Goal: Use online tool/utility: Use online tool/utility

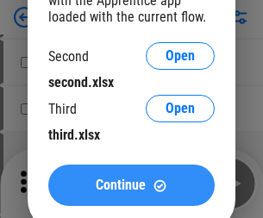
click at [131, 185] on span "Continue" at bounding box center [121, 185] width 50 height 14
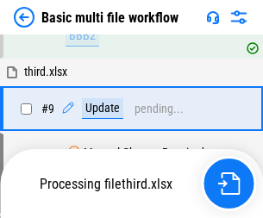
scroll to position [599, 0]
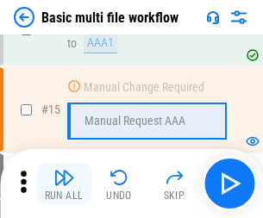
click at [64, 183] on img "button" at bounding box center [63, 177] width 21 height 21
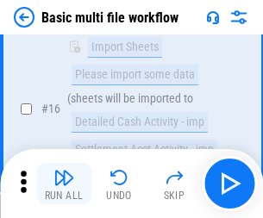
click at [64, 183] on img "button" at bounding box center [63, 177] width 21 height 21
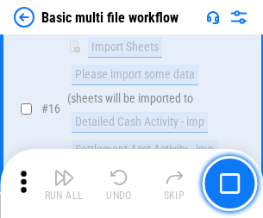
scroll to position [1146, 0]
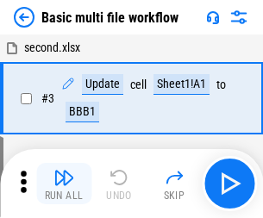
click at [64, 183] on img "button" at bounding box center [63, 177] width 21 height 21
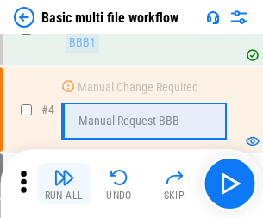
click at [64, 183] on img "button" at bounding box center [63, 177] width 21 height 21
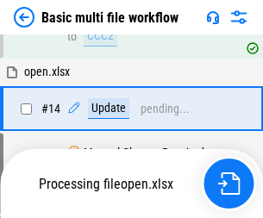
scroll to position [1025, 0]
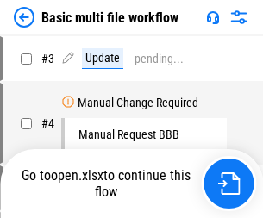
scroll to position [70, 0]
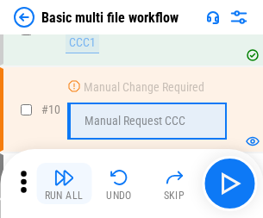
click at [64, 183] on img "button" at bounding box center [63, 177] width 21 height 21
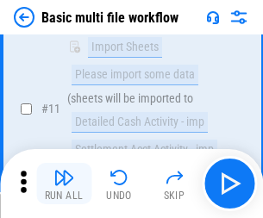
click at [64, 183] on img "button" at bounding box center [63, 177] width 21 height 21
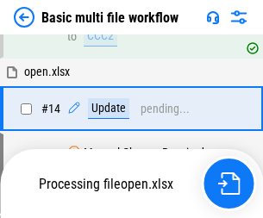
scroll to position [901, 0]
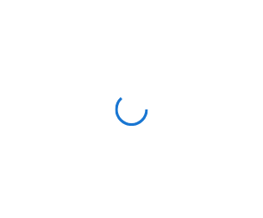
scroll to position [6, 0]
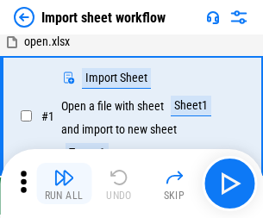
click at [64, 183] on img "button" at bounding box center [63, 177] width 21 height 21
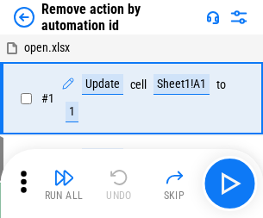
scroll to position [64, 0]
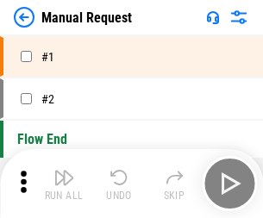
click at [64, 183] on img "button" at bounding box center [63, 177] width 21 height 21
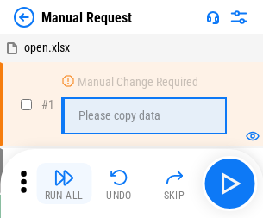
click at [64, 183] on img "button" at bounding box center [63, 177] width 21 height 21
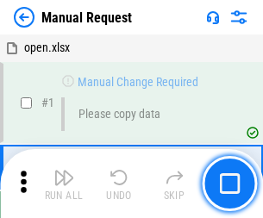
scroll to position [59, 0]
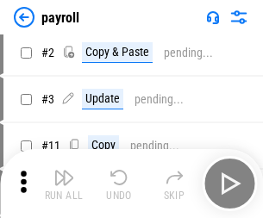
click at [64, 183] on img "button" at bounding box center [63, 177] width 21 height 21
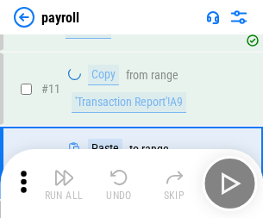
scroll to position [125, 0]
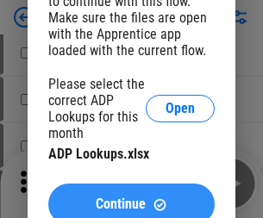
click at [131, 197] on span "Continue" at bounding box center [121, 204] width 50 height 14
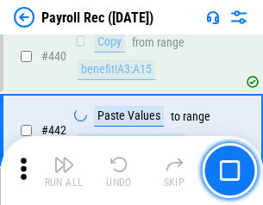
scroll to position [8614, 0]
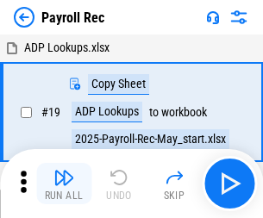
click at [64, 183] on img "button" at bounding box center [63, 177] width 21 height 21
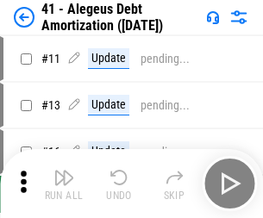
click at [64, 183] on img "button" at bounding box center [63, 177] width 21 height 21
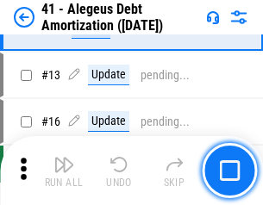
scroll to position [213, 0]
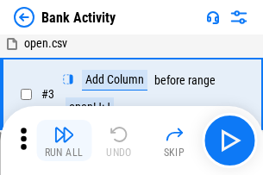
click at [64, 140] on img "button" at bounding box center [63, 134] width 21 height 21
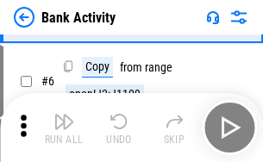
scroll to position [91, 0]
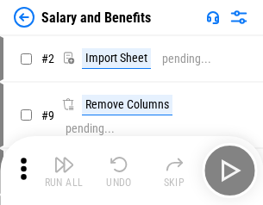
click at [64, 171] on img "button" at bounding box center [63, 164] width 21 height 21
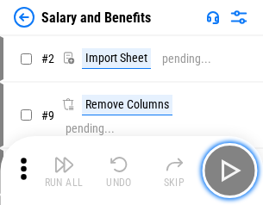
scroll to position [23, 0]
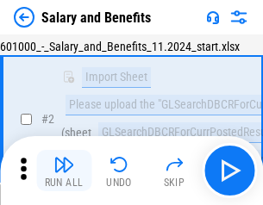
click at [64, 171] on img "button" at bounding box center [63, 164] width 21 height 21
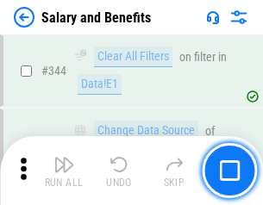
scroll to position [8065, 0]
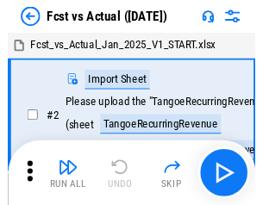
scroll to position [22, 0]
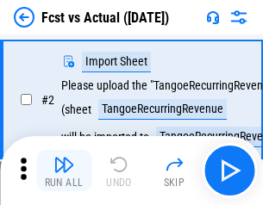
click at [64, 171] on img "button" at bounding box center [63, 164] width 21 height 21
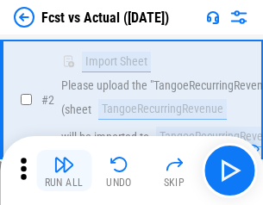
click at [64, 171] on img "button" at bounding box center [63, 164] width 21 height 21
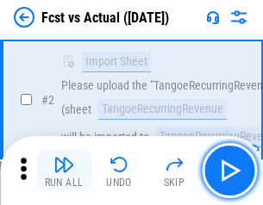
scroll to position [161, 0]
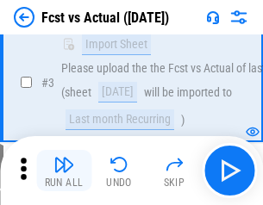
click at [64, 171] on img "button" at bounding box center [63, 164] width 21 height 21
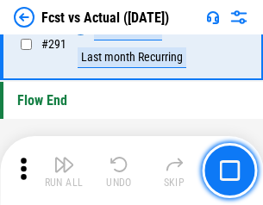
scroll to position [8152, 0]
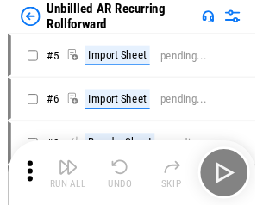
scroll to position [37, 0]
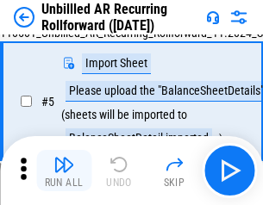
click at [64, 171] on img "button" at bounding box center [63, 164] width 21 height 21
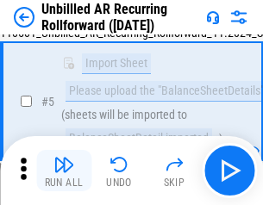
click at [64, 171] on img "button" at bounding box center [63, 164] width 21 height 21
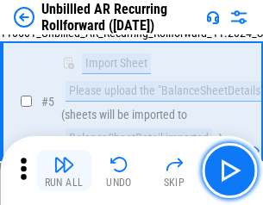
scroll to position [162, 0]
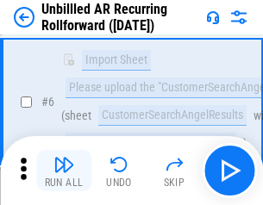
click at [64, 171] on img "button" at bounding box center [63, 164] width 21 height 21
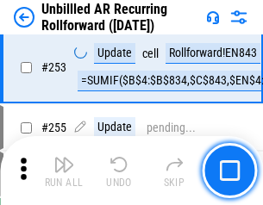
scroll to position [5850, 0]
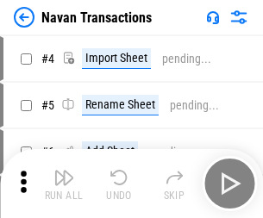
click at [64, 171] on img "button" at bounding box center [63, 177] width 21 height 21
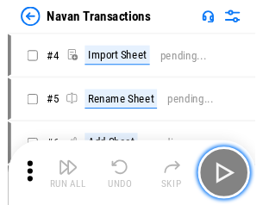
scroll to position [28, 0]
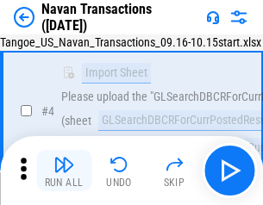
click at [64, 171] on img "button" at bounding box center [63, 164] width 21 height 21
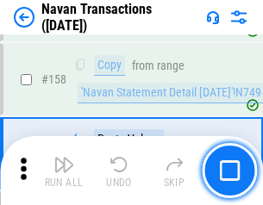
scroll to position [5584, 0]
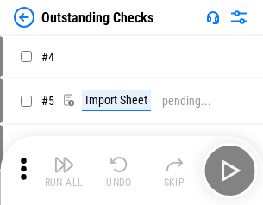
click at [64, 171] on img "button" at bounding box center [63, 164] width 21 height 21
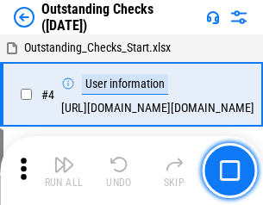
scroll to position [72, 0]
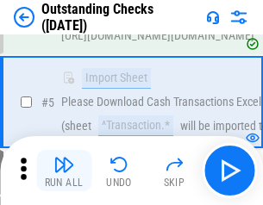
click at [64, 171] on img "button" at bounding box center [63, 164] width 21 height 21
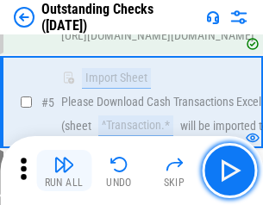
scroll to position [180, 0]
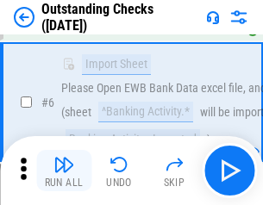
click at [64, 171] on img "button" at bounding box center [63, 164] width 21 height 21
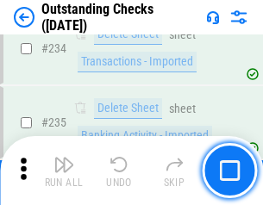
scroll to position [5230, 0]
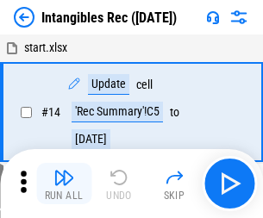
click at [64, 183] on img "button" at bounding box center [63, 177] width 21 height 21
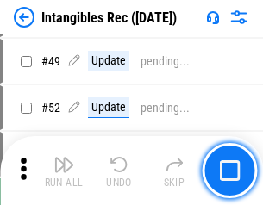
scroll to position [671, 0]
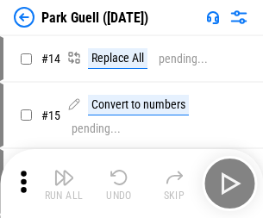
click at [64, 171] on img "button" at bounding box center [63, 177] width 21 height 21
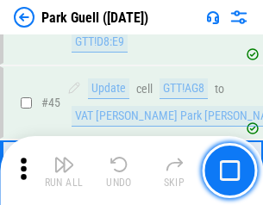
scroll to position [2154, 0]
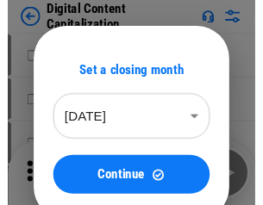
scroll to position [37, 0]
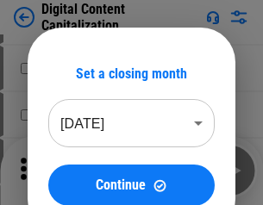
click at [64, 171] on img "button" at bounding box center [63, 164] width 21 height 21
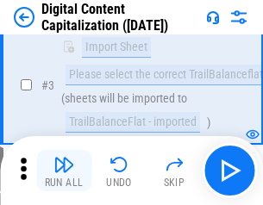
click at [64, 171] on img "button" at bounding box center [63, 164] width 21 height 21
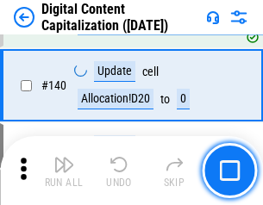
scroll to position [1814, 0]
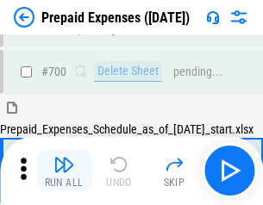
click at [64, 171] on img "button" at bounding box center [63, 164] width 21 height 21
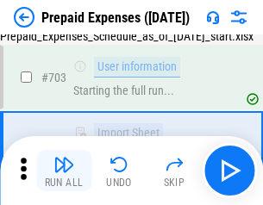
click at [64, 171] on img "button" at bounding box center [63, 164] width 21 height 21
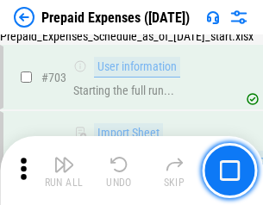
scroll to position [4736, 0]
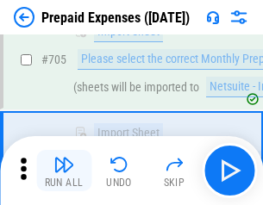
click at [64, 171] on img "button" at bounding box center [63, 164] width 21 height 21
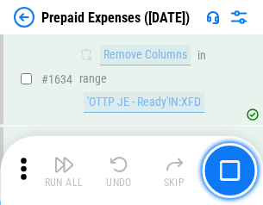
scroll to position [16770, 0]
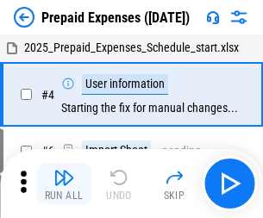
click at [64, 183] on img "button" at bounding box center [63, 177] width 21 height 21
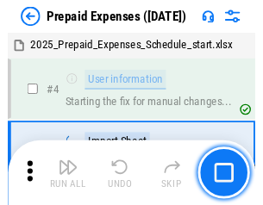
scroll to position [76, 0]
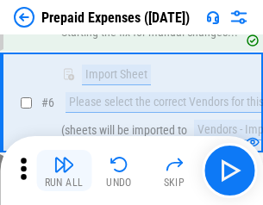
click at [64, 171] on img "button" at bounding box center [63, 164] width 21 height 21
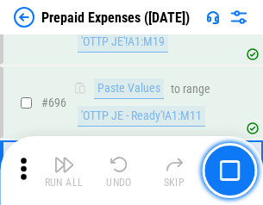
scroll to position [5998, 0]
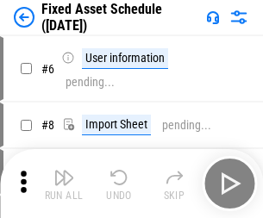
click at [64, 183] on img "button" at bounding box center [63, 177] width 21 height 21
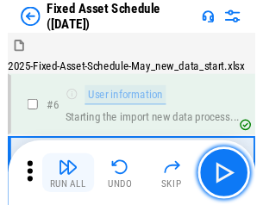
scroll to position [93, 0]
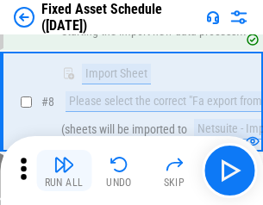
click at [64, 171] on img "button" at bounding box center [63, 164] width 21 height 21
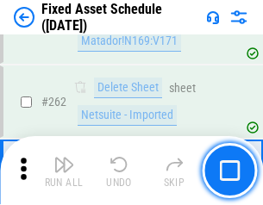
scroll to position [5490, 0]
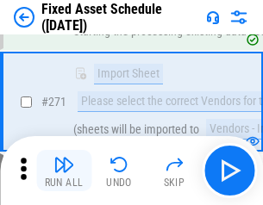
click at [64, 171] on img "button" at bounding box center [63, 164] width 21 height 21
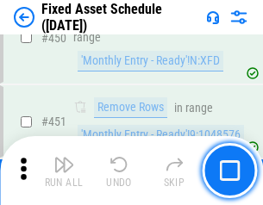
scroll to position [7700, 0]
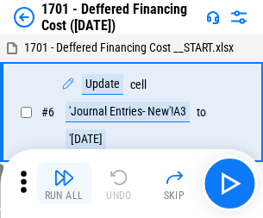
click at [64, 183] on img "button" at bounding box center [63, 177] width 21 height 21
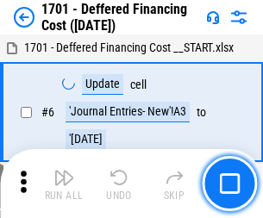
scroll to position [207, 0]
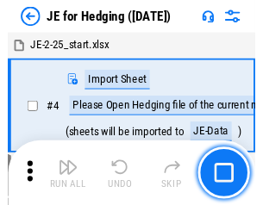
scroll to position [3, 0]
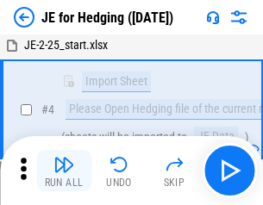
click at [64, 171] on img "button" at bounding box center [63, 164] width 21 height 21
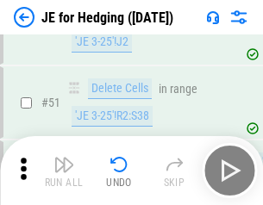
scroll to position [1115, 0]
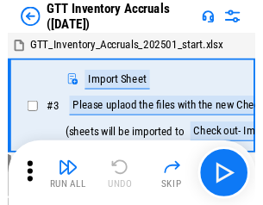
scroll to position [3, 0]
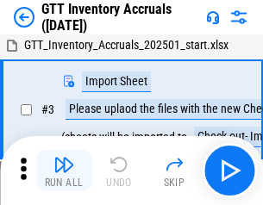
click at [64, 171] on img "button" at bounding box center [63, 164] width 21 height 21
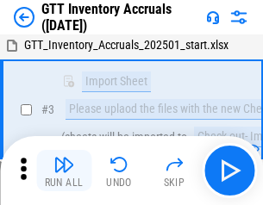
click at [64, 171] on img "button" at bounding box center [63, 164] width 21 height 21
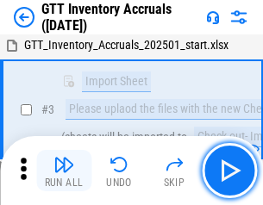
scroll to position [111, 0]
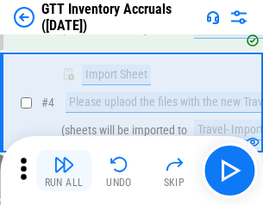
click at [64, 171] on img "button" at bounding box center [63, 164] width 21 height 21
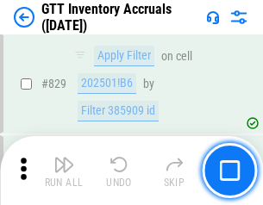
scroll to position [13074, 0]
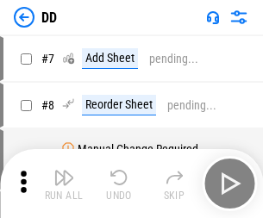
click at [64, 183] on img "button" at bounding box center [63, 177] width 21 height 21
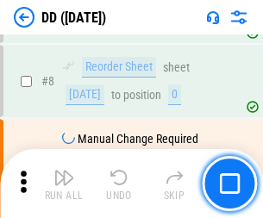
scroll to position [166, 0]
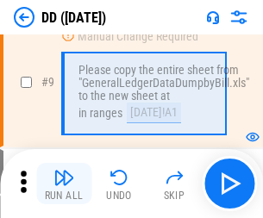
click at [64, 183] on img "button" at bounding box center [63, 177] width 21 height 21
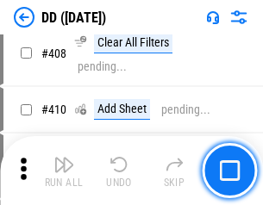
scroll to position [7706, 0]
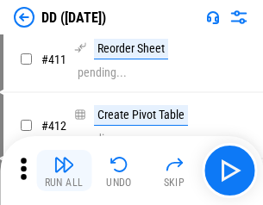
click at [64, 171] on img "button" at bounding box center [63, 164] width 21 height 21
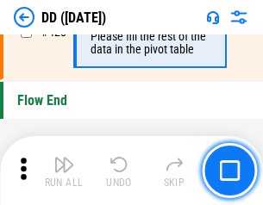
scroll to position [8244, 0]
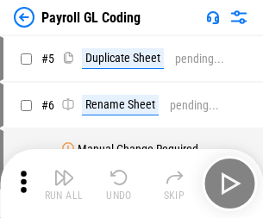
click at [64, 183] on img "button" at bounding box center [63, 177] width 21 height 21
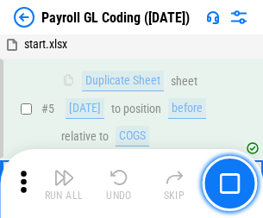
scroll to position [207, 0]
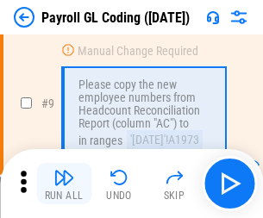
click at [64, 183] on img "button" at bounding box center [63, 177] width 21 height 21
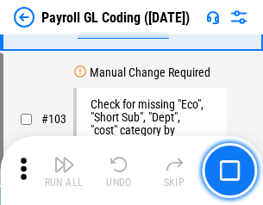
scroll to position [4041, 0]
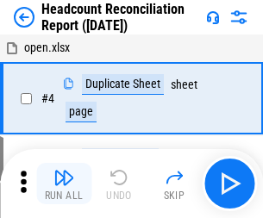
click at [64, 183] on img "button" at bounding box center [63, 177] width 21 height 21
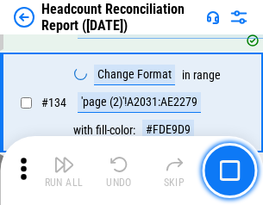
scroll to position [2070, 0]
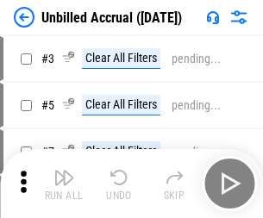
click at [64, 183] on img "button" at bounding box center [63, 177] width 21 height 21
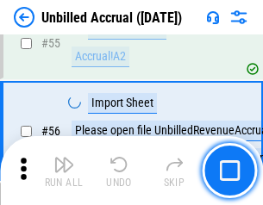
scroll to position [1798, 0]
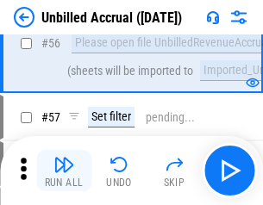
click at [64, 171] on img "button" at bounding box center [63, 164] width 21 height 21
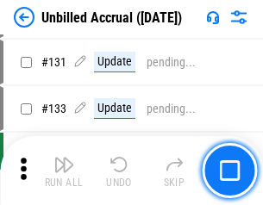
scroll to position [5130, 0]
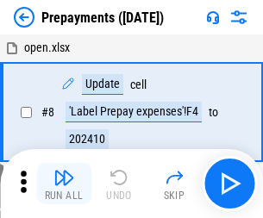
click at [64, 183] on img "button" at bounding box center [63, 177] width 21 height 21
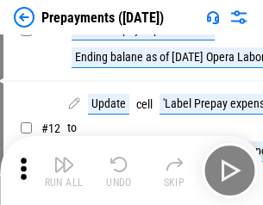
scroll to position [108, 0]
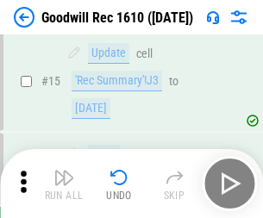
scroll to position [295, 0]
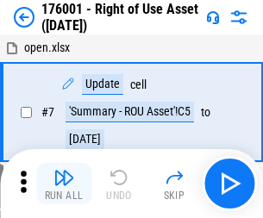
click at [64, 183] on img "button" at bounding box center [63, 177] width 21 height 21
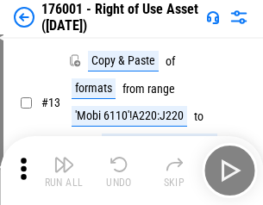
scroll to position [111, 0]
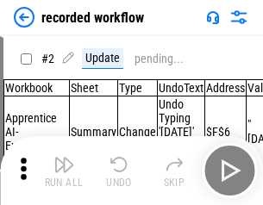
click at [64, 171] on img "button" at bounding box center [63, 164] width 21 height 21
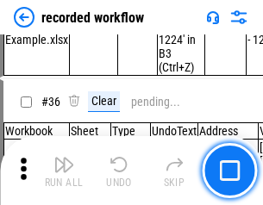
scroll to position [5384, 0]
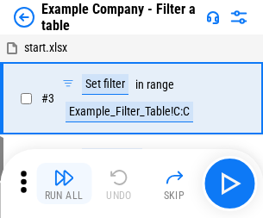
click at [64, 183] on img "button" at bounding box center [63, 177] width 21 height 21
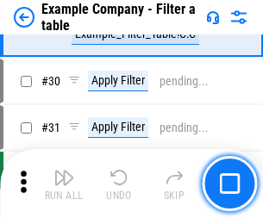
scroll to position [1576, 0]
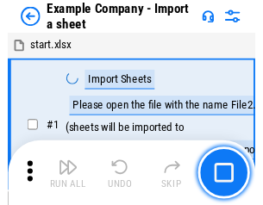
scroll to position [27, 0]
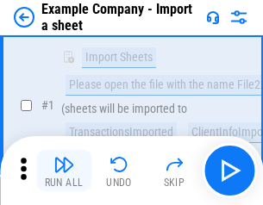
click at [64, 171] on img "button" at bounding box center [63, 164] width 21 height 21
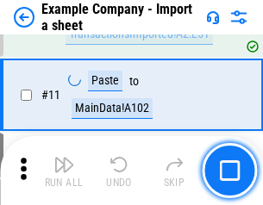
scroll to position [381, 0]
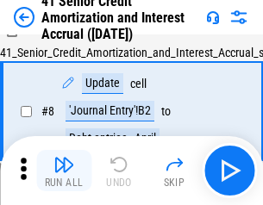
click at [64, 171] on img "button" at bounding box center [63, 164] width 21 height 21
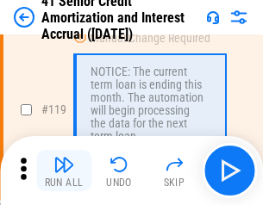
click at [64, 171] on img "button" at bounding box center [63, 164] width 21 height 21
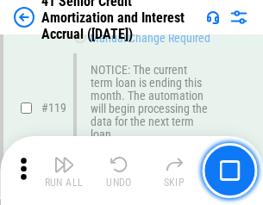
scroll to position [1625, 0]
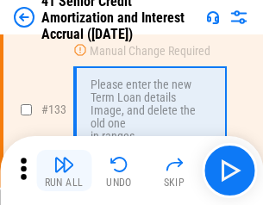
click at [64, 171] on img "button" at bounding box center [63, 164] width 21 height 21
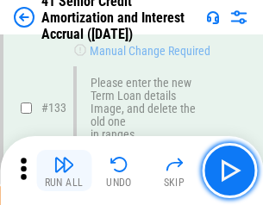
scroll to position [1800, 0]
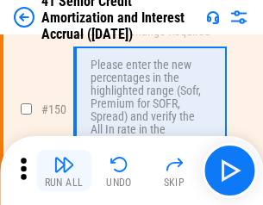
click at [64, 171] on img "button" at bounding box center [63, 164] width 21 height 21
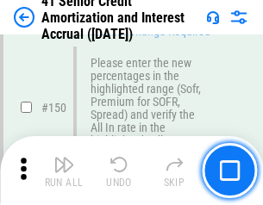
scroll to position [1981, 0]
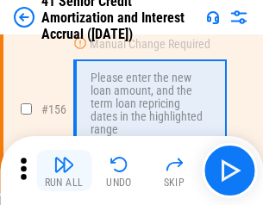
click at [64, 171] on img "button" at bounding box center [63, 164] width 21 height 21
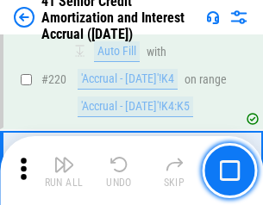
scroll to position [3858, 0]
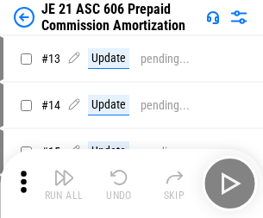
click at [64, 171] on img "button" at bounding box center [63, 177] width 21 height 21
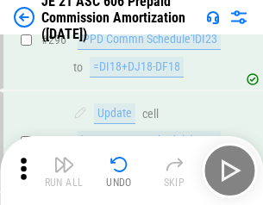
scroll to position [3169, 0]
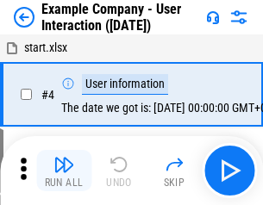
click at [64, 171] on img "button" at bounding box center [63, 164] width 21 height 21
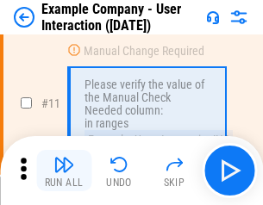
click at [64, 171] on img "button" at bounding box center [63, 164] width 21 height 21
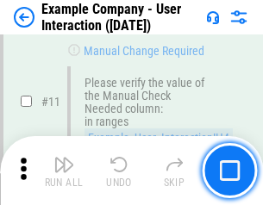
scroll to position [373, 0]
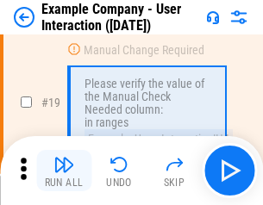
click at [64, 171] on img "button" at bounding box center [63, 164] width 21 height 21
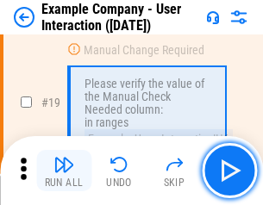
click at [64, 171] on img "button" at bounding box center [63, 164] width 21 height 21
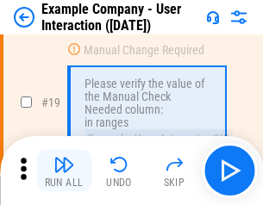
click at [64, 171] on img "button" at bounding box center [63, 164] width 21 height 21
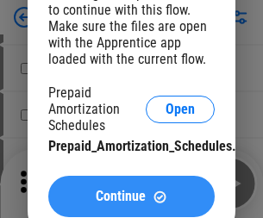
click at [131, 196] on span "Continue" at bounding box center [121, 196] width 50 height 14
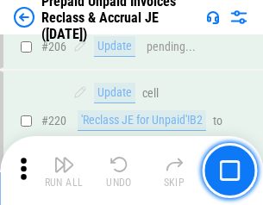
scroll to position [2232, 0]
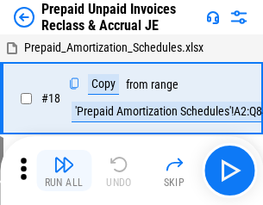
click at [64, 171] on img "button" at bounding box center [63, 164] width 21 height 21
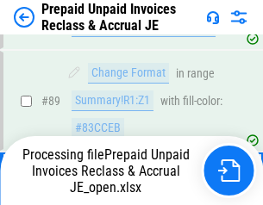
scroll to position [1156, 0]
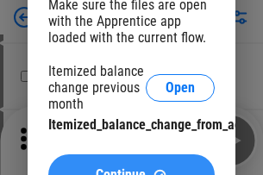
click at [131, 168] on span "Continue" at bounding box center [121, 175] width 50 height 14
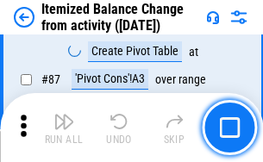
scroll to position [1684, 0]
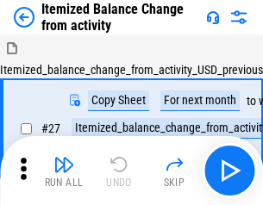
scroll to position [27, 0]
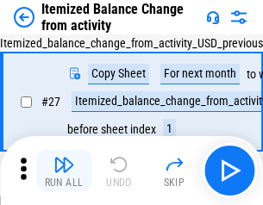
click at [64, 171] on img "button" at bounding box center [63, 164] width 21 height 21
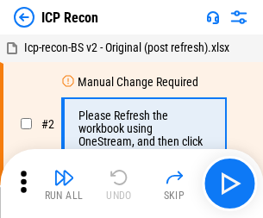
scroll to position [8, 0]
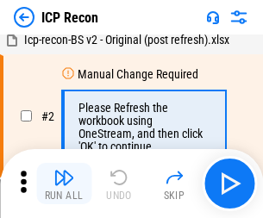
click at [64, 183] on img "button" at bounding box center [63, 177] width 21 height 21
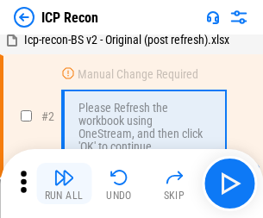
click at [64, 183] on img "button" at bounding box center [63, 177] width 21 height 21
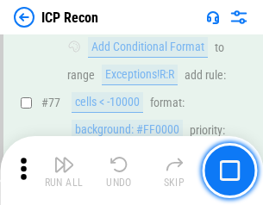
scroll to position [1548, 0]
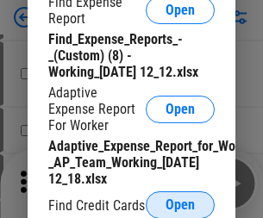
click at [180, 204] on span "Open" at bounding box center [179, 205] width 29 height 14
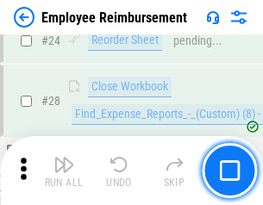
scroll to position [805, 0]
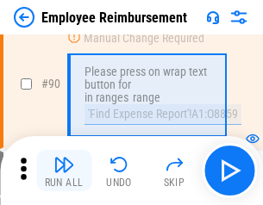
click at [64, 171] on img "button" at bounding box center [63, 164] width 21 height 21
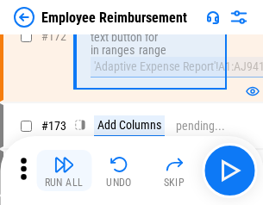
click at [64, 171] on img "button" at bounding box center [63, 164] width 21 height 21
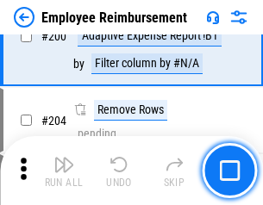
scroll to position [4358, 0]
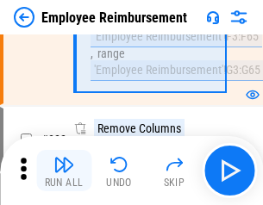
click at [64, 171] on img "button" at bounding box center [63, 164] width 21 height 21
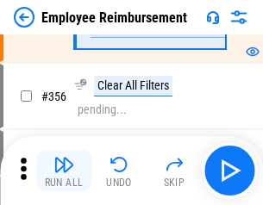
click at [64, 171] on img "button" at bounding box center [63, 164] width 21 height 21
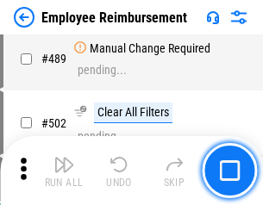
scroll to position [10947, 0]
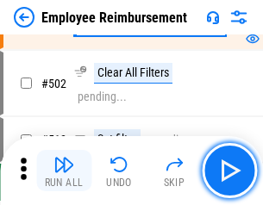
click at [64, 171] on img "button" at bounding box center [63, 164] width 21 height 21
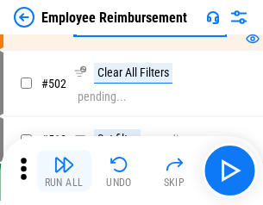
click at [64, 171] on img "button" at bounding box center [63, 164] width 21 height 21
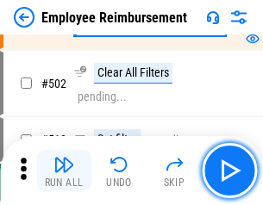
click at [64, 171] on img "button" at bounding box center [63, 164] width 21 height 21
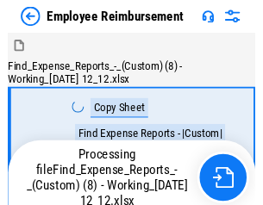
scroll to position [59, 0]
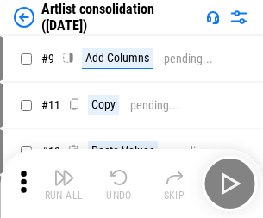
click at [64, 183] on img "button" at bounding box center [63, 177] width 21 height 21
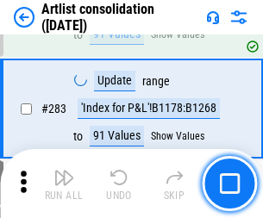
scroll to position [7123, 0]
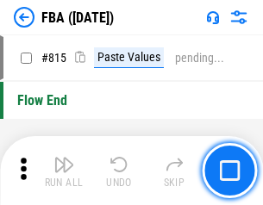
scroll to position [15419, 0]
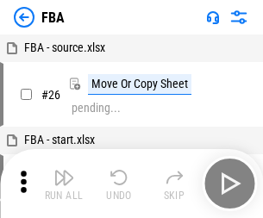
scroll to position [17, 0]
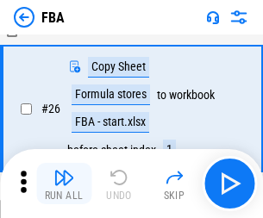
click at [64, 183] on img "button" at bounding box center [63, 177] width 21 height 21
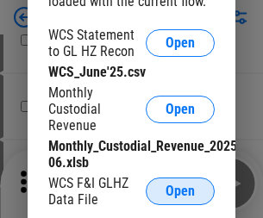
click at [180, 191] on span "Open" at bounding box center [179, 191] width 29 height 14
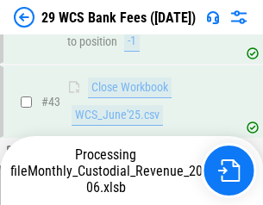
scroll to position [704, 0]
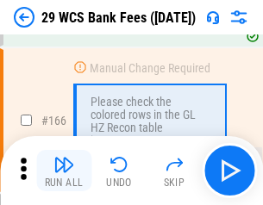
click at [64, 171] on img "button" at bounding box center [63, 164] width 21 height 21
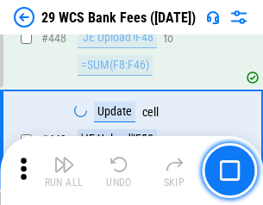
scroll to position [8340, 0]
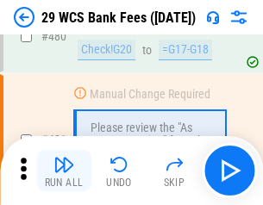
click at [64, 171] on img "button" at bounding box center [63, 164] width 21 height 21
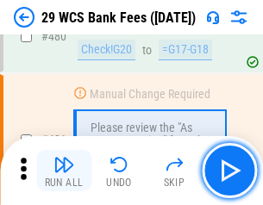
scroll to position [8881, 0]
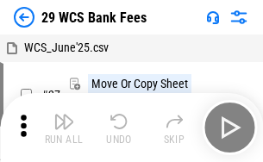
scroll to position [31, 0]
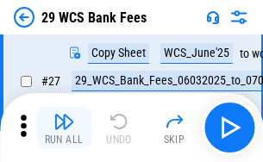
click at [64, 127] on img "button" at bounding box center [63, 121] width 21 height 21
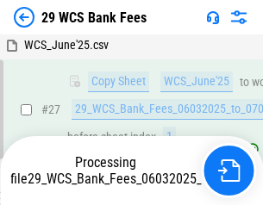
scroll to position [344, 0]
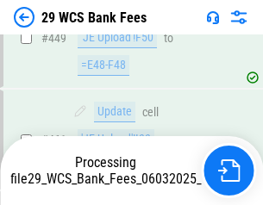
scroll to position [8482, 0]
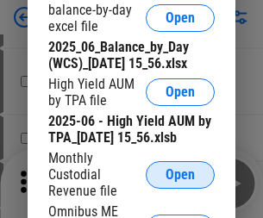
click at [180, 182] on span "Open" at bounding box center [179, 175] width 29 height 14
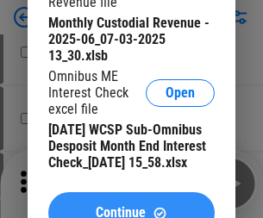
click at [131, 206] on span "Continue" at bounding box center [121, 213] width 50 height 14
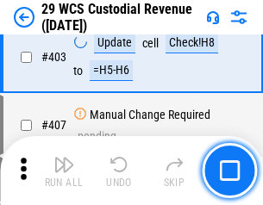
scroll to position [7978, 0]
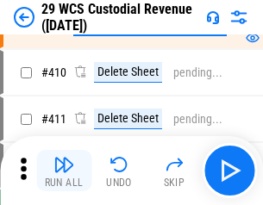
click at [64, 171] on img "button" at bounding box center [63, 164] width 21 height 21
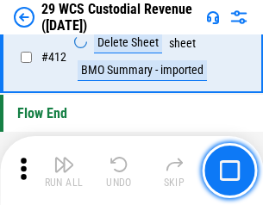
scroll to position [8226, 0]
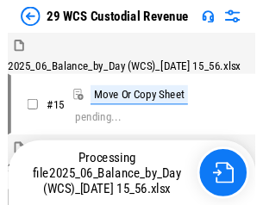
scroll to position [41, 0]
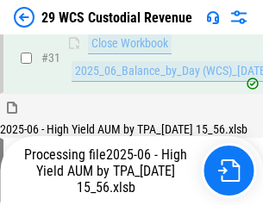
scroll to position [884, 0]
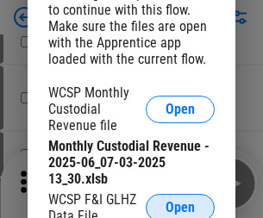
click at [180, 204] on span "Open" at bounding box center [179, 208] width 29 height 14
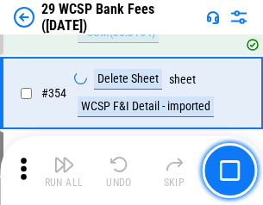
scroll to position [5726, 0]
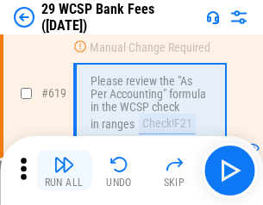
click at [64, 171] on img "button" at bounding box center [63, 164] width 21 height 21
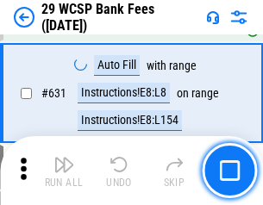
scroll to position [9928, 0]
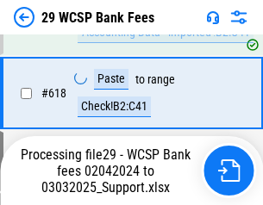
scroll to position [9428, 0]
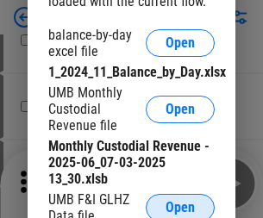
click at [180, 204] on span "Open" at bounding box center [179, 208] width 29 height 14
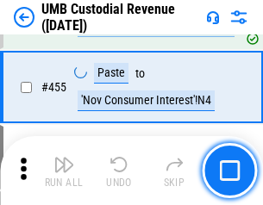
scroll to position [7350, 0]
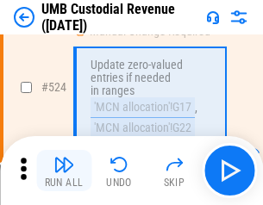
click at [64, 171] on img "button" at bounding box center [63, 164] width 21 height 21
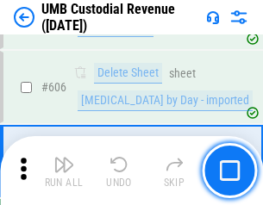
scroll to position [9942, 0]
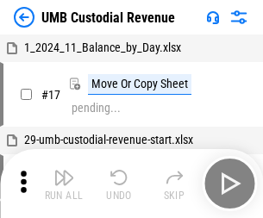
scroll to position [13, 0]
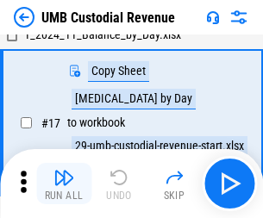
click at [64, 183] on img "button" at bounding box center [63, 177] width 21 height 21
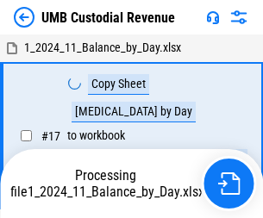
scroll to position [13, 0]
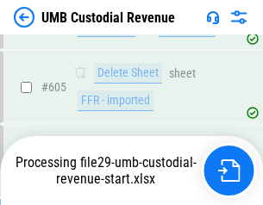
scroll to position [9903, 0]
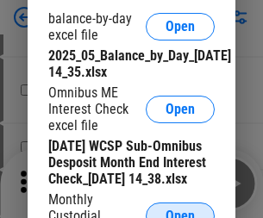
click at [180, 209] on span "Open" at bounding box center [179, 216] width 29 height 14
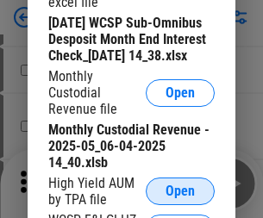
click at [180, 198] on span "Open" at bounding box center [179, 191] width 29 height 14
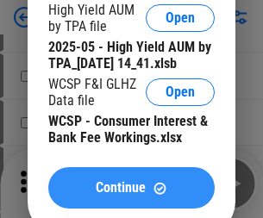
click at [131, 195] on span "Continue" at bounding box center [121, 188] width 50 height 14
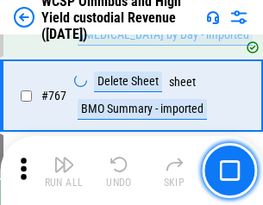
scroll to position [14035, 0]
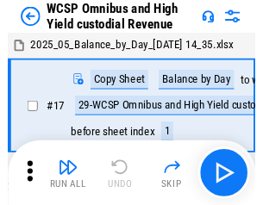
scroll to position [9, 0]
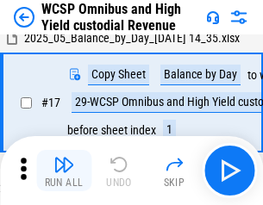
click at [64, 171] on img "button" at bounding box center [63, 164] width 21 height 21
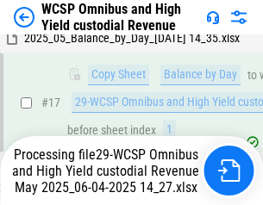
scroll to position [358, 0]
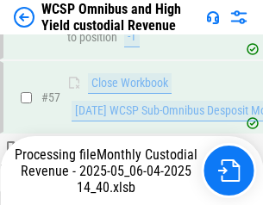
scroll to position [1767, 0]
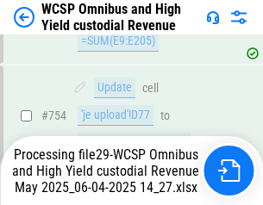
scroll to position [13995, 0]
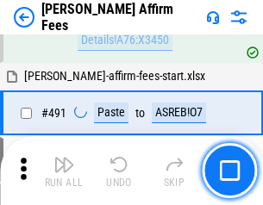
scroll to position [4683, 0]
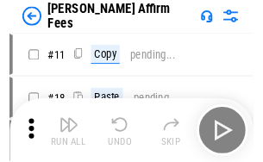
scroll to position [17, 0]
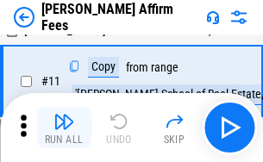
click at [64, 127] on img "button" at bounding box center [63, 121] width 21 height 21
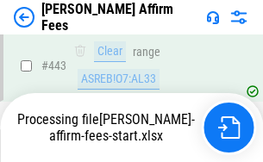
scroll to position [4517, 0]
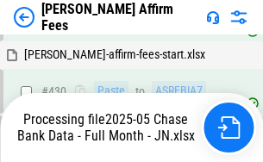
scroll to position [4517, 0]
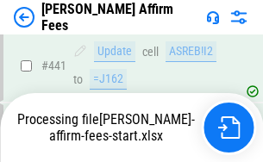
scroll to position [4517, 0]
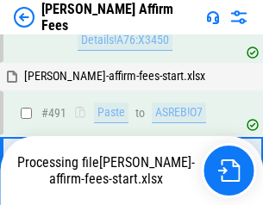
scroll to position [4596, 0]
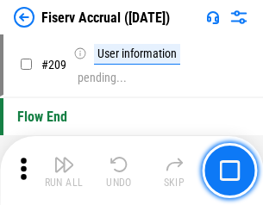
scroll to position [5349, 0]
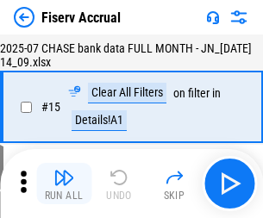
click at [64, 183] on img "button" at bounding box center [63, 177] width 21 height 21
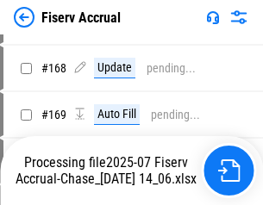
scroll to position [4532, 0]
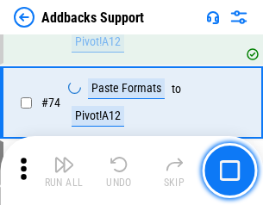
scroll to position [1254, 0]
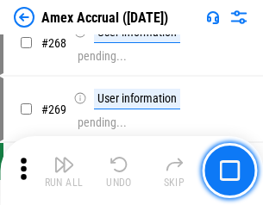
scroll to position [5044, 0]
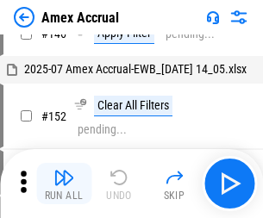
click at [64, 183] on img "button" at bounding box center [63, 177] width 21 height 21
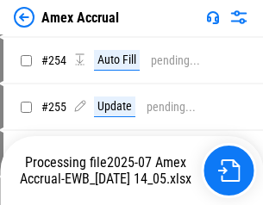
scroll to position [5132, 0]
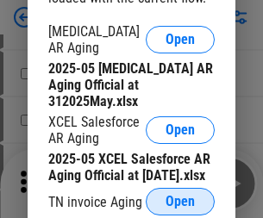
click at [180, 196] on span "Open" at bounding box center [179, 202] width 29 height 14
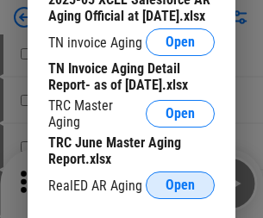
click at [180, 180] on span "Open" at bounding box center [179, 185] width 29 height 14
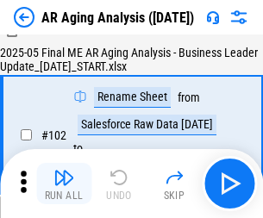
click at [64, 183] on img "button" at bounding box center [63, 177] width 21 height 21
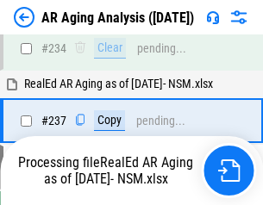
scroll to position [2670, 0]
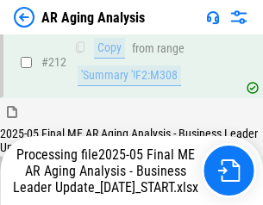
scroll to position [2650, 0]
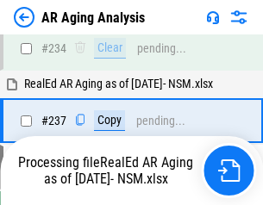
scroll to position [2722, 0]
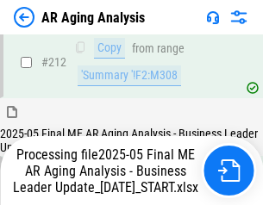
scroll to position [2590, 0]
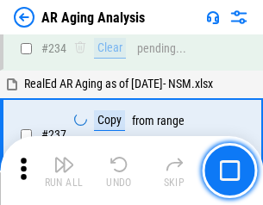
scroll to position [2650, 0]
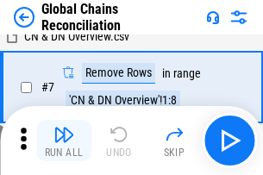
click at [64, 140] on img "button" at bounding box center [63, 134] width 21 height 21
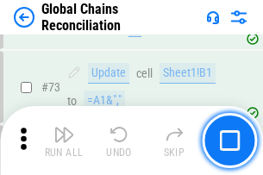
scroll to position [2114, 0]
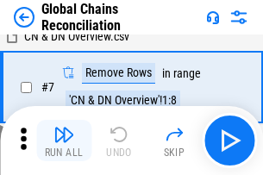
click at [64, 140] on img "button" at bounding box center [63, 134] width 21 height 21
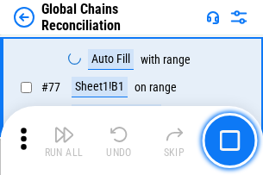
scroll to position [2114, 0]
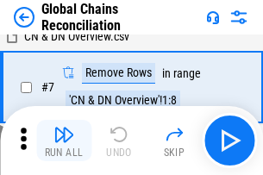
click at [64, 140] on img "button" at bounding box center [63, 134] width 21 height 21
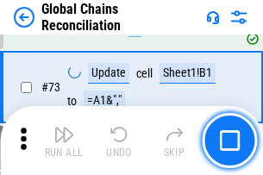
scroll to position [2114, 0]
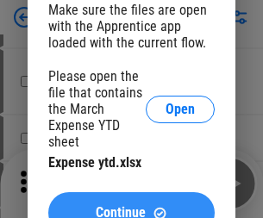
click at [131, 206] on span "Continue" at bounding box center [121, 213] width 50 height 14
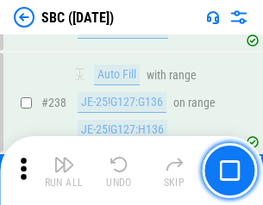
scroll to position [3257, 0]
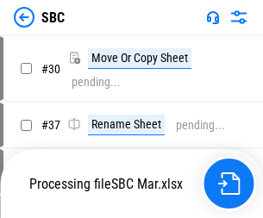
scroll to position [17, 0]
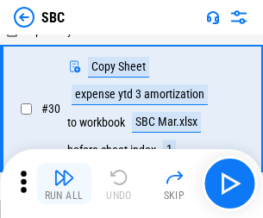
click at [64, 183] on img "button" at bounding box center [63, 177] width 21 height 21
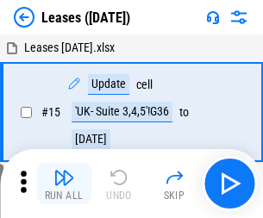
click at [64, 183] on img "button" at bounding box center [63, 177] width 21 height 21
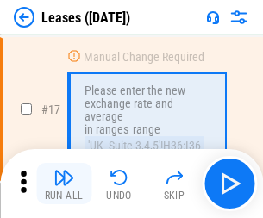
click at [64, 183] on img "button" at bounding box center [63, 177] width 21 height 21
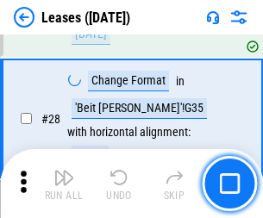
scroll to position [648, 0]
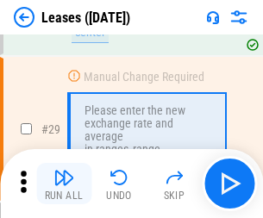
click at [64, 183] on img "button" at bounding box center [63, 177] width 21 height 21
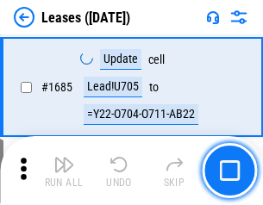
scroll to position [28183, 0]
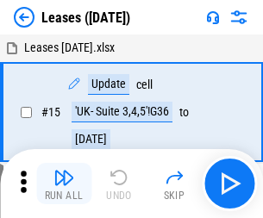
click at [64, 183] on img "button" at bounding box center [63, 177] width 21 height 21
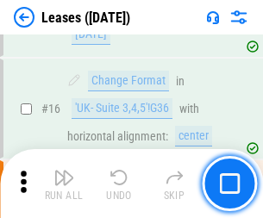
scroll to position [228, 0]
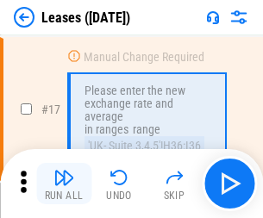
click at [64, 183] on img "button" at bounding box center [63, 177] width 21 height 21
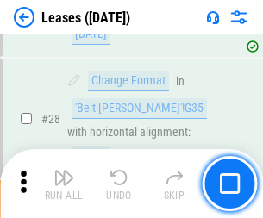
scroll to position [648, 0]
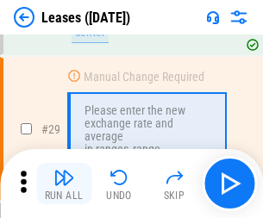
click at [64, 183] on img "button" at bounding box center [63, 177] width 21 height 21
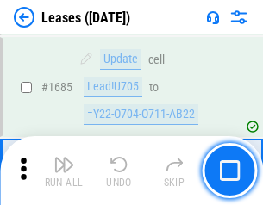
scroll to position [28183, 0]
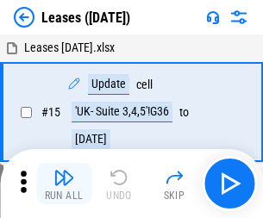
click at [64, 183] on img "button" at bounding box center [63, 177] width 21 height 21
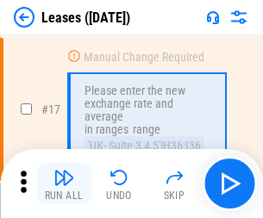
click at [64, 183] on img "button" at bounding box center [63, 177] width 21 height 21
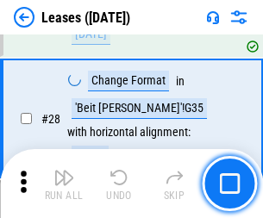
scroll to position [648, 0]
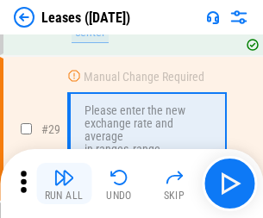
click at [64, 183] on img "button" at bounding box center [63, 177] width 21 height 21
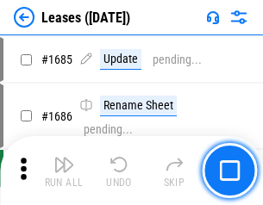
scroll to position [28183, 0]
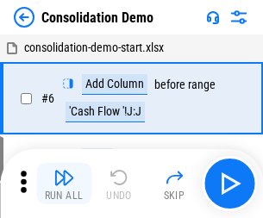
click at [64, 183] on img "button" at bounding box center [63, 177] width 21 height 21
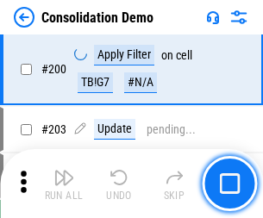
scroll to position [5401, 0]
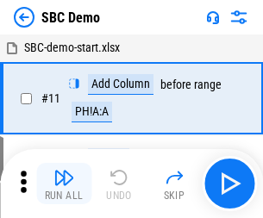
click at [64, 183] on img "button" at bounding box center [63, 177] width 21 height 21
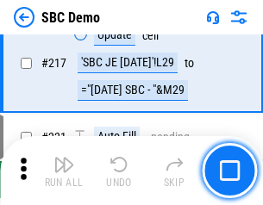
scroll to position [4252, 0]
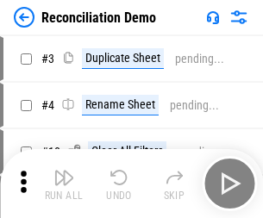
click at [64, 183] on img "button" at bounding box center [63, 177] width 21 height 21
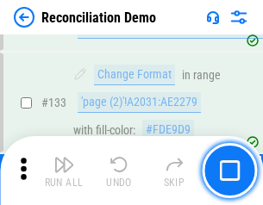
scroll to position [2045, 0]
